Goal: Ask a question: Seek information or help from site administrators or community

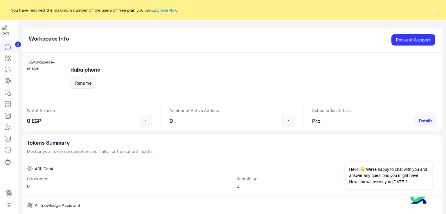
click at [164, 8] on link "Upgrade Now" at bounding box center [164, 10] width 26 height 5
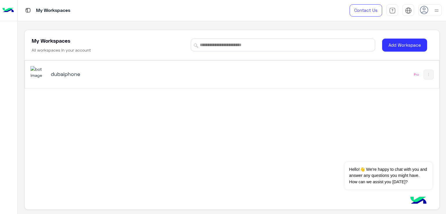
click at [52, 70] on h5 "dubaiphone" at bounding box center [123, 73] width 145 height 7
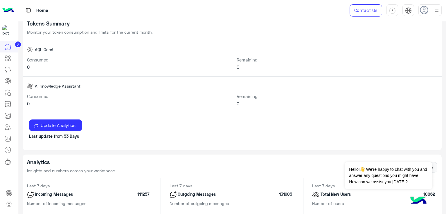
scroll to position [29, 0]
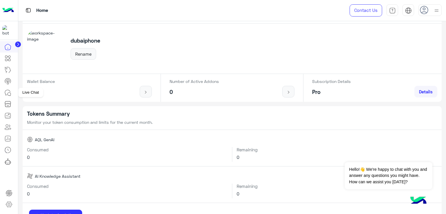
click at [11, 94] on icon at bounding box center [7, 92] width 7 height 7
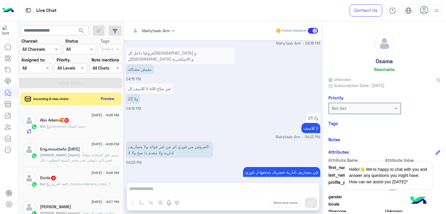
scroll to position [410, 0]
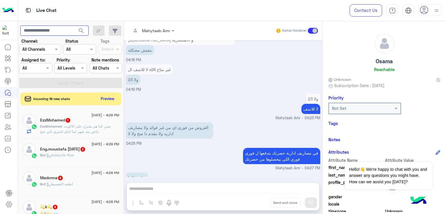
click at [37, 32] on input "text" at bounding box center [54, 31] width 68 height 10
paste input "**********"
click at [74, 26] on button "search" at bounding box center [81, 32] width 14 height 12
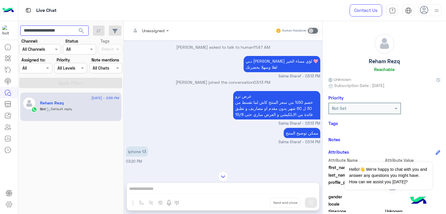
scroll to position [440, 0]
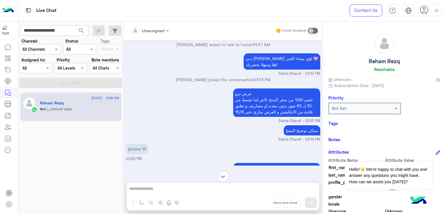
click at [252, 108] on p "عرض ترو خصم 50% من سعر المنتج كاش لما تقسط من 30 ل 60 شهر بدون مقدم او مصاريف و…" at bounding box center [276, 102] width 87 height 28
click at [265, 117] on p "عرض ترو خصم 50% من سعر المنتج كاش لما تقسط من 30 ل 60 شهر بدون مقدم او مصاريف و…" at bounding box center [276, 102] width 87 height 28
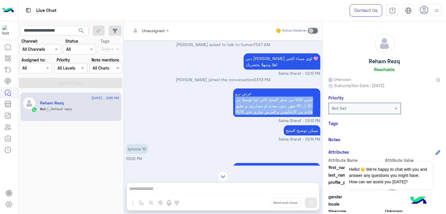
click at [265, 117] on p "عرض ترو خصم 50% من سعر المنتج كاش لما تقسط من 30 ل 60 شهر بدون مقدم او مصاريف و…" at bounding box center [276, 102] width 87 height 28
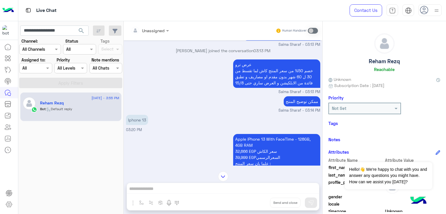
click at [300, 106] on p "ممكن توضيح المنتج" at bounding box center [301, 101] width 37 height 10
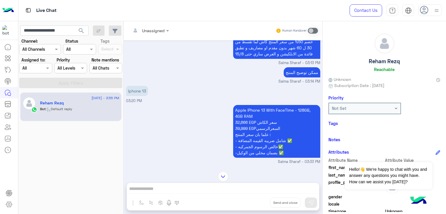
click at [257, 118] on p "Apple iPhone 13 With FaceTime - 128GB, 4GB RAM 32,666 EGP سعر الكاش 39,999 EGPا…" at bounding box center [276, 131] width 87 height 53
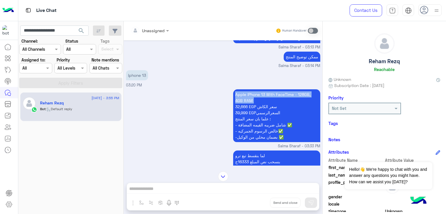
scroll to position [527, 0]
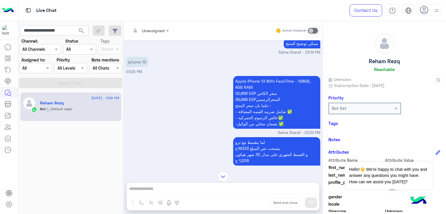
click at [249, 113] on p "Apple iPhone 13 With FaceTime - 128GB, 4GB RAM 32,666 EGP سعر الكاش 39,999 EGPا…" at bounding box center [276, 102] width 87 height 53
click at [253, 106] on p "Apple iPhone 13 With FaceTime - 128GB, 4GB RAM 32,666 EGP سعر الكاش 39,999 EGPا…" at bounding box center [276, 102] width 87 height 53
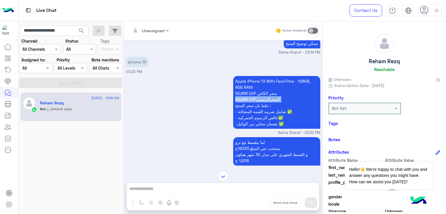
click at [253, 106] on p "Apple iPhone 13 With FaceTime - 128GB, 4GB RAM 32,666 EGP سعر الكاش 39,999 EGPا…" at bounding box center [276, 102] width 87 height 53
click at [267, 119] on p "Apple iPhone 13 With FaceTime - 128GB, 4GB RAM 32,666 EGP سعر الكاش 39,999 EGPا…" at bounding box center [276, 102] width 87 height 53
click at [266, 126] on p "Apple iPhone 13 With FaceTime - 128GB, 4GB RAM 32,666 EGP سعر الكاش 39,999 EGPا…" at bounding box center [276, 102] width 87 height 53
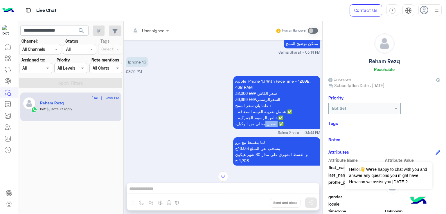
click at [266, 126] on p "Apple iPhone 13 With FaceTime - 128GB, 4GB RAM 32,666 EGP سعر الكاش 39,999 EGPا…" at bounding box center [276, 102] width 87 height 53
click at [265, 129] on p "Apple iPhone 13 With FaceTime - 128GB, 4GB RAM 32,666 EGP سعر الكاش 39,999 EGPا…" at bounding box center [276, 102] width 87 height 53
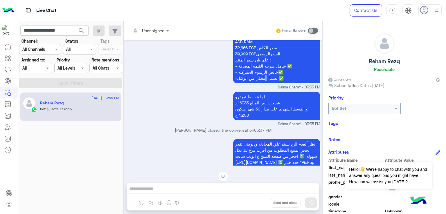
scroll to position [585, 0]
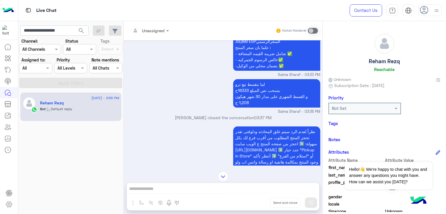
click at [265, 105] on p "لما بنقسط تبع ترو بنسحب نص المبلغ 16333ج و القسط الشهري على مدار 30 شهر هيكون 1…" at bounding box center [276, 93] width 87 height 28
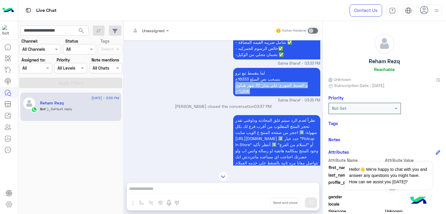
scroll to position [614, 0]
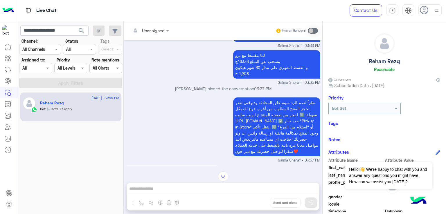
click at [253, 110] on p "نظراً لعدم الرد سيتم غلق المحادثه ودلوقتى تقدر تحجز المنتج المطلوب من أقرب فرع …" at bounding box center [276, 126] width 87 height 59
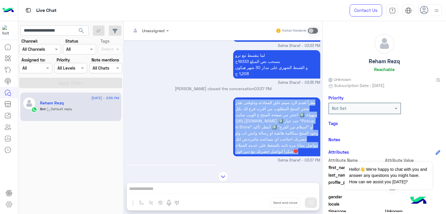
click at [253, 110] on p "نظراً لعدم الرد سيتم غلق المحادثه ودلوقتى تقدر تحجز المنتج المطلوب من أقرب فرع …" at bounding box center [276, 126] width 87 height 59
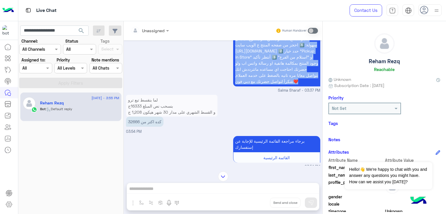
scroll to position [688, 0]
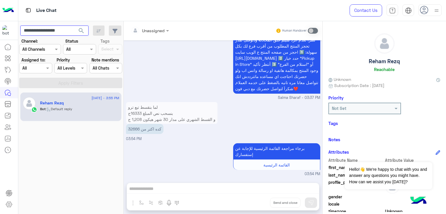
click at [45, 33] on input "**********" at bounding box center [54, 31] width 68 height 10
paste input "text"
type input "**********"
click at [82, 30] on span "search" at bounding box center [81, 30] width 7 height 7
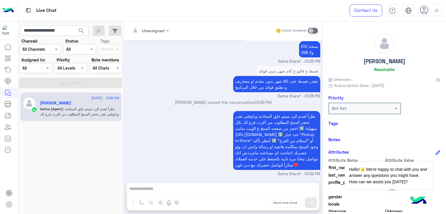
scroll to position [398, 0]
click at [57, 26] on input "**********" at bounding box center [54, 31] width 68 height 10
click at [45, 31] on input "**********" at bounding box center [54, 31] width 68 height 10
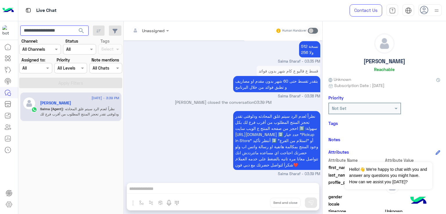
click at [74, 26] on button "search" at bounding box center [81, 32] width 14 height 12
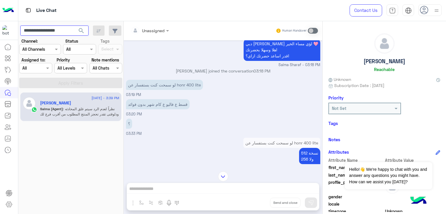
scroll to position [282, 0]
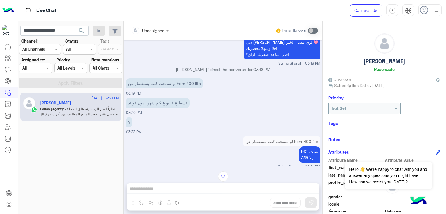
click at [162, 88] on p "لو سمحت كنت بستفسار عن honr 400 lite" at bounding box center [164, 83] width 77 height 10
click at [183, 87] on p "لو سمحت كنت بستفسار عن honr 400 lite" at bounding box center [164, 83] width 77 height 10
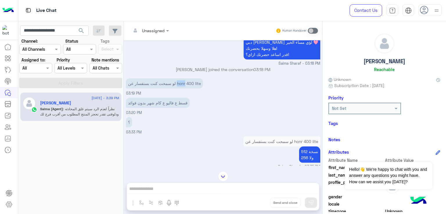
click at [183, 87] on p "لو سمحت كنت بستفسار عن honr 400 lite" at bounding box center [164, 83] width 77 height 10
click at [178, 88] on p "لو سمحت كنت بستفسار عن honr 400 lite" at bounding box center [164, 83] width 77 height 10
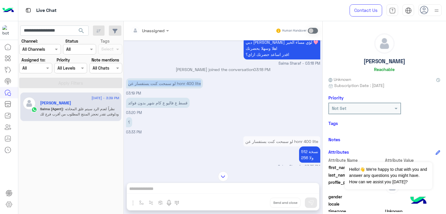
click at [178, 88] on p "لو سمحت كنت بستفسار عن honr 400 lite" at bounding box center [164, 83] width 77 height 10
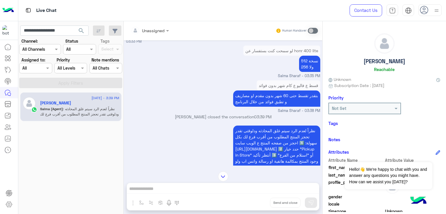
scroll to position [1123, 0]
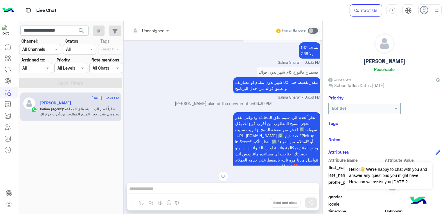
click at [305, 59] on p "نسخة 512 ولا 256" at bounding box center [309, 50] width 21 height 16
click at [308, 59] on p "نسخة 512 ولا 256" at bounding box center [309, 50] width 21 height 16
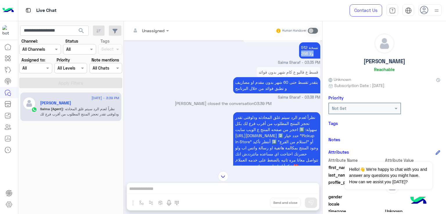
click at [308, 59] on p "نسخة 512 ولا 256" at bounding box center [309, 50] width 21 height 16
click at [259, 93] on p "بتقدر تقسط حتى 60 شهر بدون مقدم او مصاريف و تطبق فوائد من خلال البرنامج" at bounding box center [276, 85] width 87 height 16
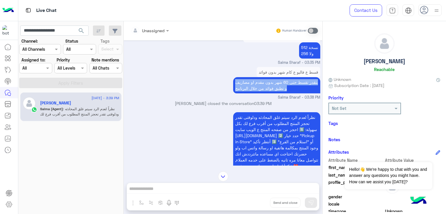
click at [259, 93] on p "بتقدر تقسط حتى 60 شهر بدون مقدم او مصاريف و تطبق فوائد من خلال البرنامج" at bounding box center [276, 85] width 87 height 16
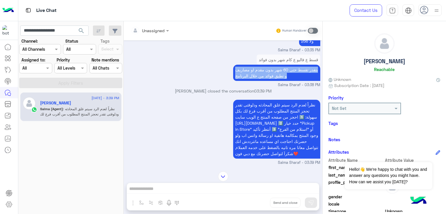
scroll to position [1157, 0]
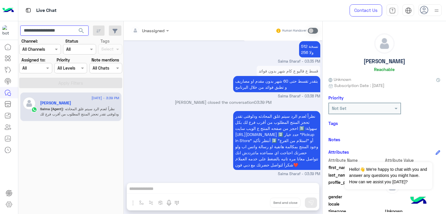
click at [56, 32] on input "**********" at bounding box center [54, 31] width 68 height 10
paste input "text"
click at [81, 30] on span "search" at bounding box center [81, 30] width 7 height 7
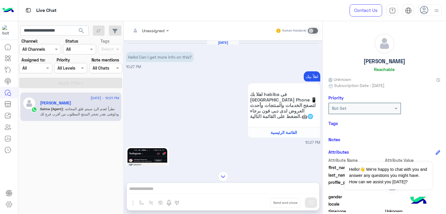
click at [162, 55] on p "Hello! Can I get more info on this?" at bounding box center [160, 57] width 68 height 10
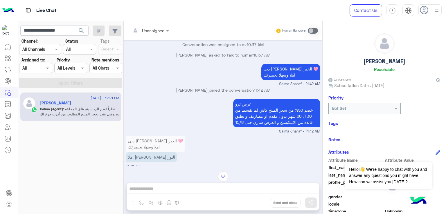
scroll to position [812, 0]
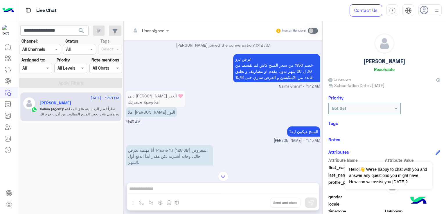
click at [277, 35] on p "دبي [PERSON_NAME] الخير 🩷 اهلا وسهلا بحضرتك" at bounding box center [290, 27] width 59 height 16
click at [279, 35] on p "دبي [PERSON_NAME] الخير 🩷 اهلا وسهلا بحضرتك" at bounding box center [290, 27] width 59 height 16
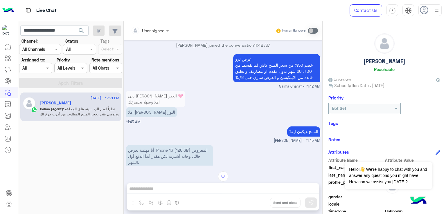
click at [279, 35] on p "دبي [PERSON_NAME] الخير 🩷 اهلا وسهلا بحضرتك" at bounding box center [290, 27] width 59 height 16
click at [270, 82] on p "عرض ترو خصم 50% من سعر المنتج كاش لما تقسط من 30 ل 60 شهر بدون مقدم او مصاريف و…" at bounding box center [276, 68] width 87 height 28
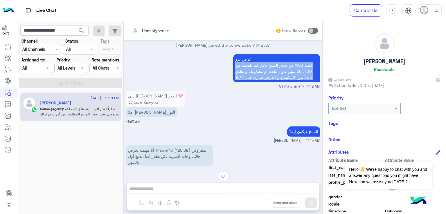
click at [270, 82] on p "عرض ترو خصم 50% من سعر المنتج كاش لما تقسط من 30 ل 60 شهر بدون مقدم او مصاريف و…" at bounding box center [276, 68] width 87 height 28
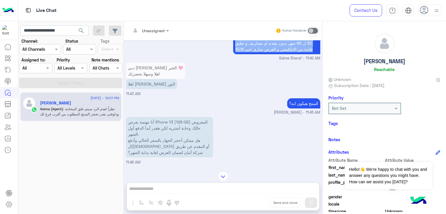
scroll to position [841, 0]
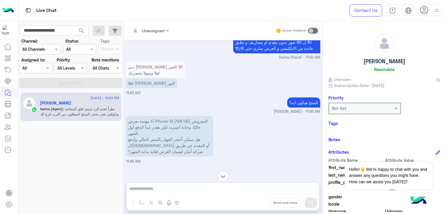
click at [149, 88] on p "اهلا [PERSON_NAME] النور" at bounding box center [151, 83] width 51 height 10
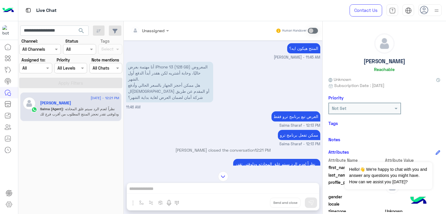
scroll to position [899, 0]
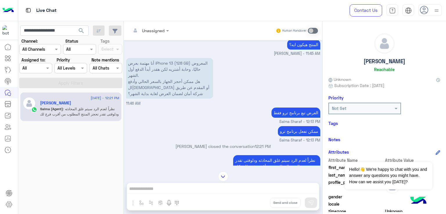
click at [299, 50] on p "المنتج هيكون ايه؟" at bounding box center [303, 44] width 33 height 10
click at [154, 86] on p "أنا مهتمة بعرض iPhone 13 (128 GB) المعروض حاليًا، وحابة أشتريه لكن هقدر أبدأ ال…" at bounding box center [169, 78] width 87 height 41
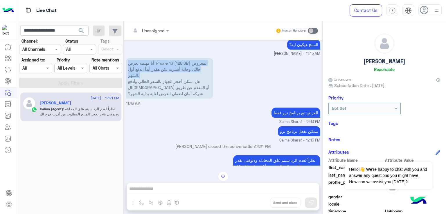
click at [154, 86] on p "أنا مهتمة بعرض iPhone 13 (128 GB) المعروض حاليًا، وحابة أشتريه لكن هقدر أبدأ ال…" at bounding box center [169, 78] width 87 height 41
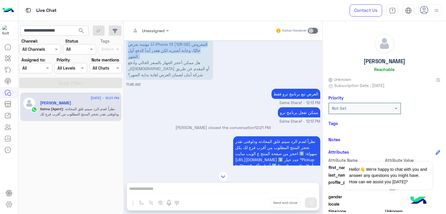
scroll to position [928, 0]
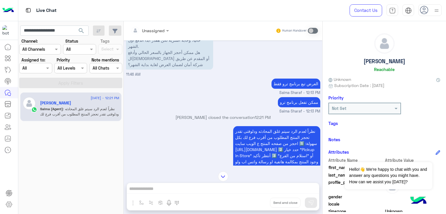
click at [160, 70] on p "أنا مهتمة بعرض iPhone 13 (128 GB) المعروض حاليًا، وحابة أشتريه لكن هقدر أبدأ ال…" at bounding box center [169, 49] width 87 height 41
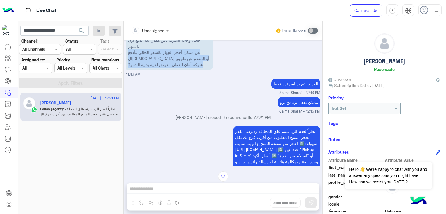
click at [160, 70] on p "أنا مهتمة بعرض iPhone 13 (128 GB) المعروض حاليًا، وحابة أشتريه لكن هقدر أبدأ ال…" at bounding box center [169, 49] width 87 height 41
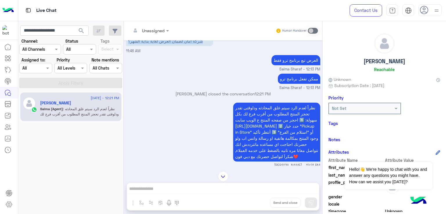
scroll to position [942, 0]
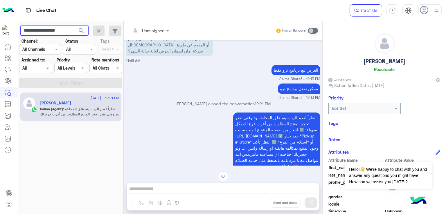
click at [56, 32] on input "**********" at bounding box center [54, 31] width 68 height 10
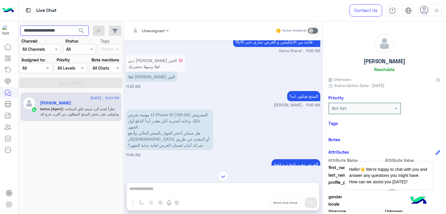
scroll to position [826, 0]
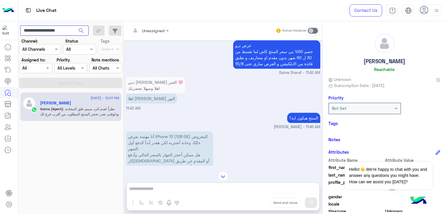
paste input "text"
click at [86, 28] on button "search" at bounding box center [81, 32] width 14 height 12
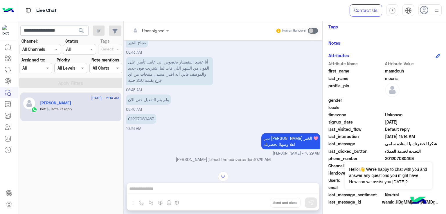
scroll to position [355, 0]
click at [187, 82] on p "أنا عندي استفسار بخصوص اني عامل تأمين علي الفون من الشهر اللي فات لما اشتريت فو…" at bounding box center [169, 70] width 87 height 28
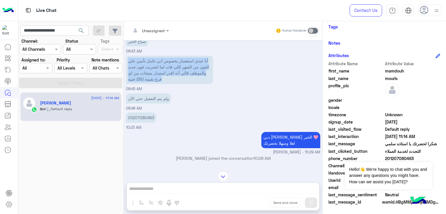
click at [187, 82] on p "أنا عندي استفسار بخصوص اني عامل تأمين علي الفون من الشهر اللي فات لما اشتريت فو…" at bounding box center [169, 70] width 87 height 28
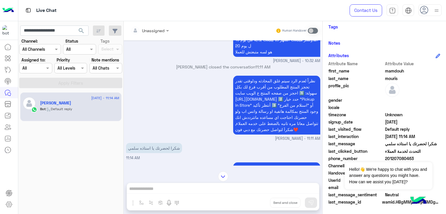
scroll to position [529, 0]
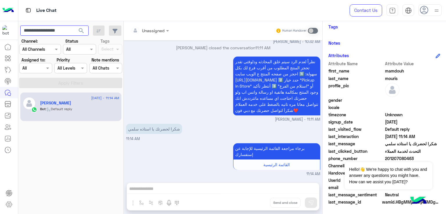
click at [55, 29] on input "**********" at bounding box center [54, 31] width 68 height 10
paste input "text"
type input "**********"
click at [86, 29] on button "search" at bounding box center [81, 32] width 14 height 12
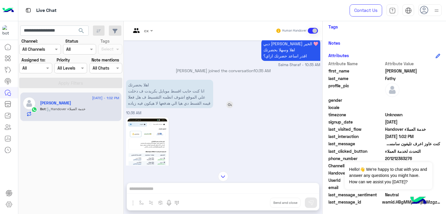
scroll to position [320, 0]
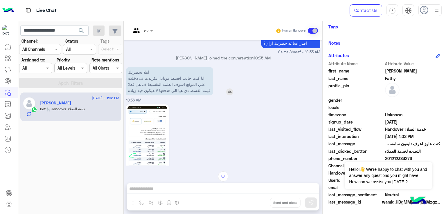
click at [147, 84] on p "اهلا بحضرتك انا كنت حابب اقسط موبايل بكريدت ف دخلت علي الموقع اشوف انظمه التقسي…" at bounding box center [169, 81] width 87 height 28
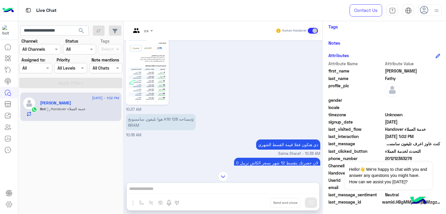
scroll to position [407, 0]
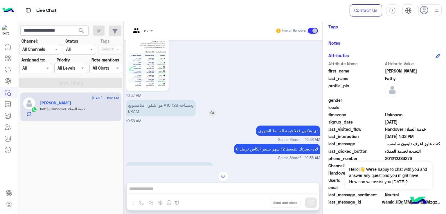
click at [150, 116] on p "هوا تليفون سامسونج A16 مساحه 128g 6RAM" at bounding box center [161, 108] width 70 height 16
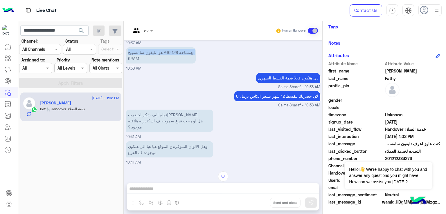
scroll to position [465, 0]
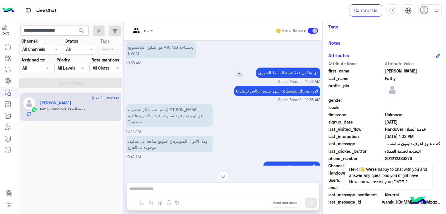
click at [276, 78] on p "دي هتكون فعلا قيمة القسط الشهري" at bounding box center [288, 73] width 64 height 10
click at [273, 96] on p "لان حضرتك بتقسط 12 شهر بسعر الكاش تريبل 0" at bounding box center [277, 91] width 86 height 10
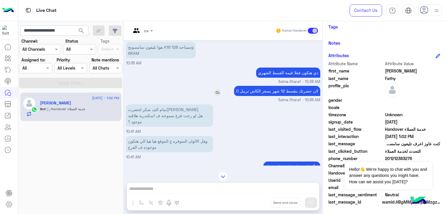
click at [273, 96] on p "لان حضرتك بتقسط 12 شهر بسعر الكاش تريبل 0" at bounding box center [277, 91] width 86 height 10
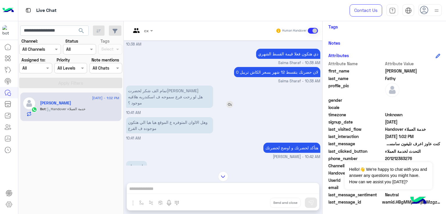
scroll to position [494, 0]
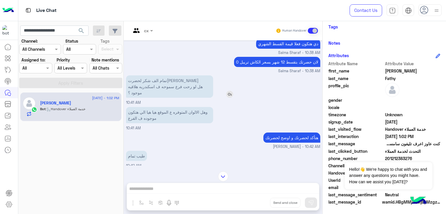
click at [158, 93] on p "تمام الف شكر لحضرتك هل لو رحت فرع سموحه ف اسكندريه هلاقيه موجود ؟" at bounding box center [169, 86] width 87 height 22
click at [163, 97] on p "تمام الف شكر لحضرتك هل لو رحت فرع سموحه ف اسكندريه هلاقيه موجود ؟" at bounding box center [169, 86] width 87 height 22
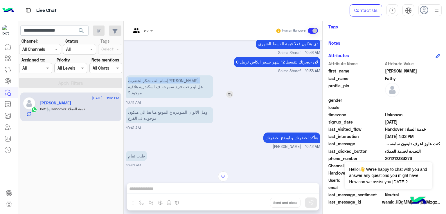
click at [163, 97] on p "تمام الف شكر لحضرتك هل لو رحت فرع سموحه ف اسكندريه هلاقيه موجود ؟" at bounding box center [169, 86] width 87 height 22
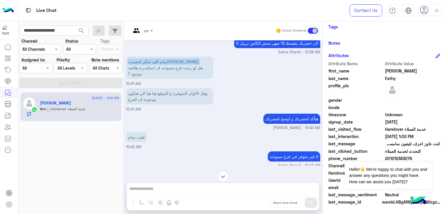
scroll to position [523, 0]
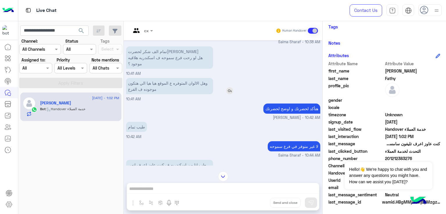
click at [165, 94] on p "وهل الالوان المتوفره ع الموقع هيا هيا الي هتكون موجوده ف الفرع" at bounding box center [169, 86] width 87 height 16
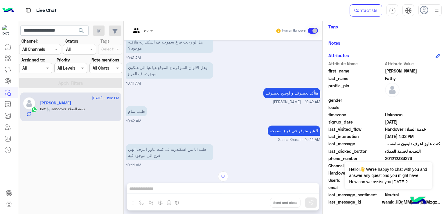
scroll to position [552, 0]
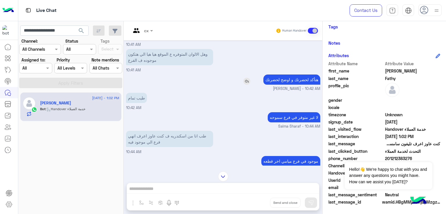
click at [277, 85] on p "هتأكد لحضرتك و اوضح لحضرتك" at bounding box center [291, 80] width 57 height 10
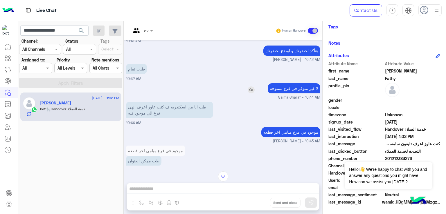
click at [288, 93] on p "لا غير متوفر في فرع سموحه" at bounding box center [293, 88] width 53 height 10
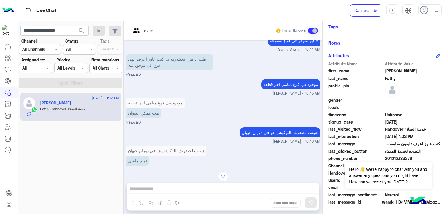
scroll to position [639, 0]
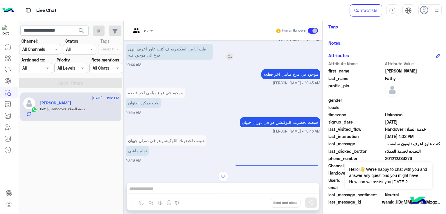
click at [149, 60] on p "طب انا من اسكندريه ف كنت عاوز اعرف انهي فرع الي موجود فيه" at bounding box center [169, 52] width 87 height 16
click at [279, 79] on p "موجود في فرع ميامي اخر قطعه" at bounding box center [290, 74] width 59 height 10
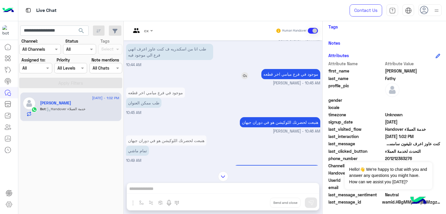
click at [279, 79] on p "موجود في فرع ميامي اخر قطعه" at bounding box center [290, 74] width 59 height 10
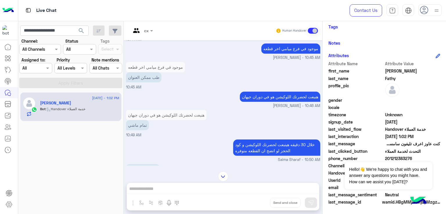
scroll to position [697, 0]
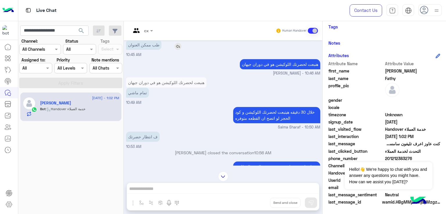
click at [139, 50] on p "طب ممكن العنوان" at bounding box center [143, 45] width 35 height 10
click at [275, 69] on p "هنبعت لحضرتك اللوكيشن هو في دوران جيهان" at bounding box center [280, 64] width 80 height 10
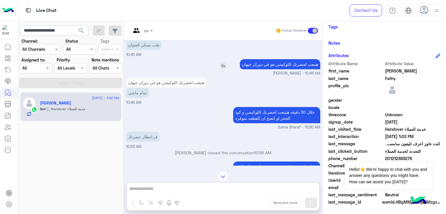
click at [275, 69] on p "هنبعت لحضرتك اللوكيشن هو في دوران جيهان" at bounding box center [280, 64] width 80 height 10
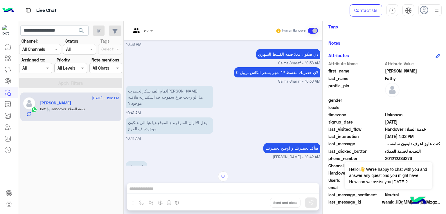
scroll to position [494, 0]
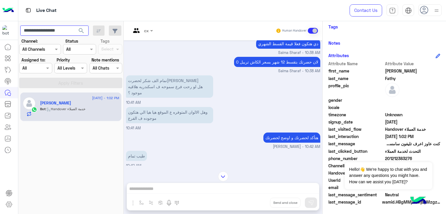
click at [41, 31] on input "**********" at bounding box center [54, 31] width 68 height 10
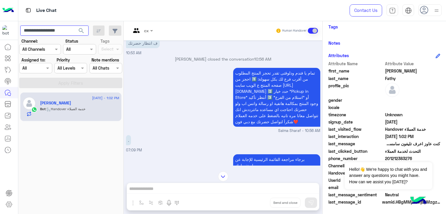
scroll to position [813, 0]
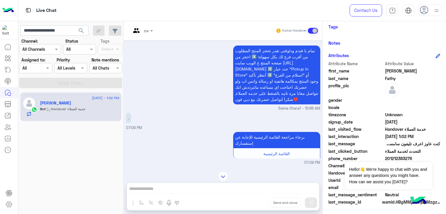
click at [75, 30] on button "search" at bounding box center [81, 32] width 14 height 12
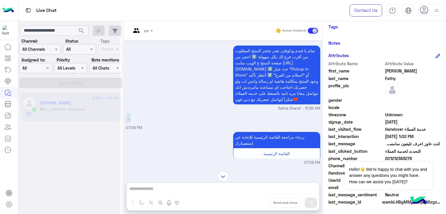
click at [69, 30] on div at bounding box center [69, 109] width 102 height 214
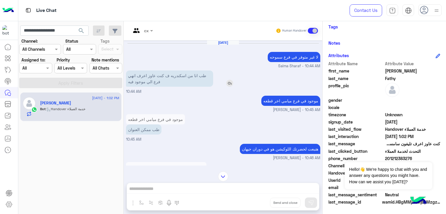
scroll to position [507, 0]
